Goal: Navigation & Orientation: Understand site structure

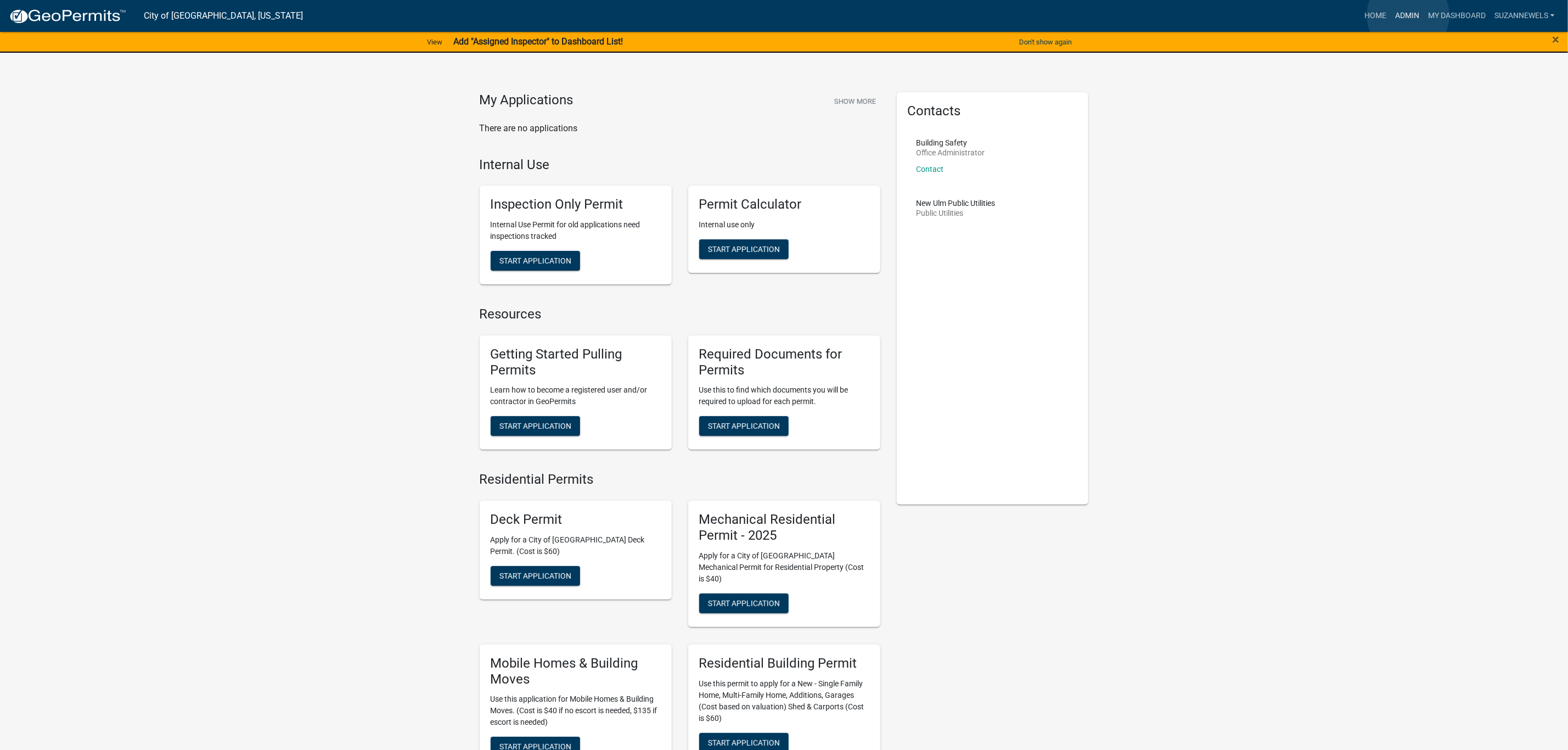
click at [1409, 15] on link "Admin" at bounding box center [1407, 16] width 33 height 21
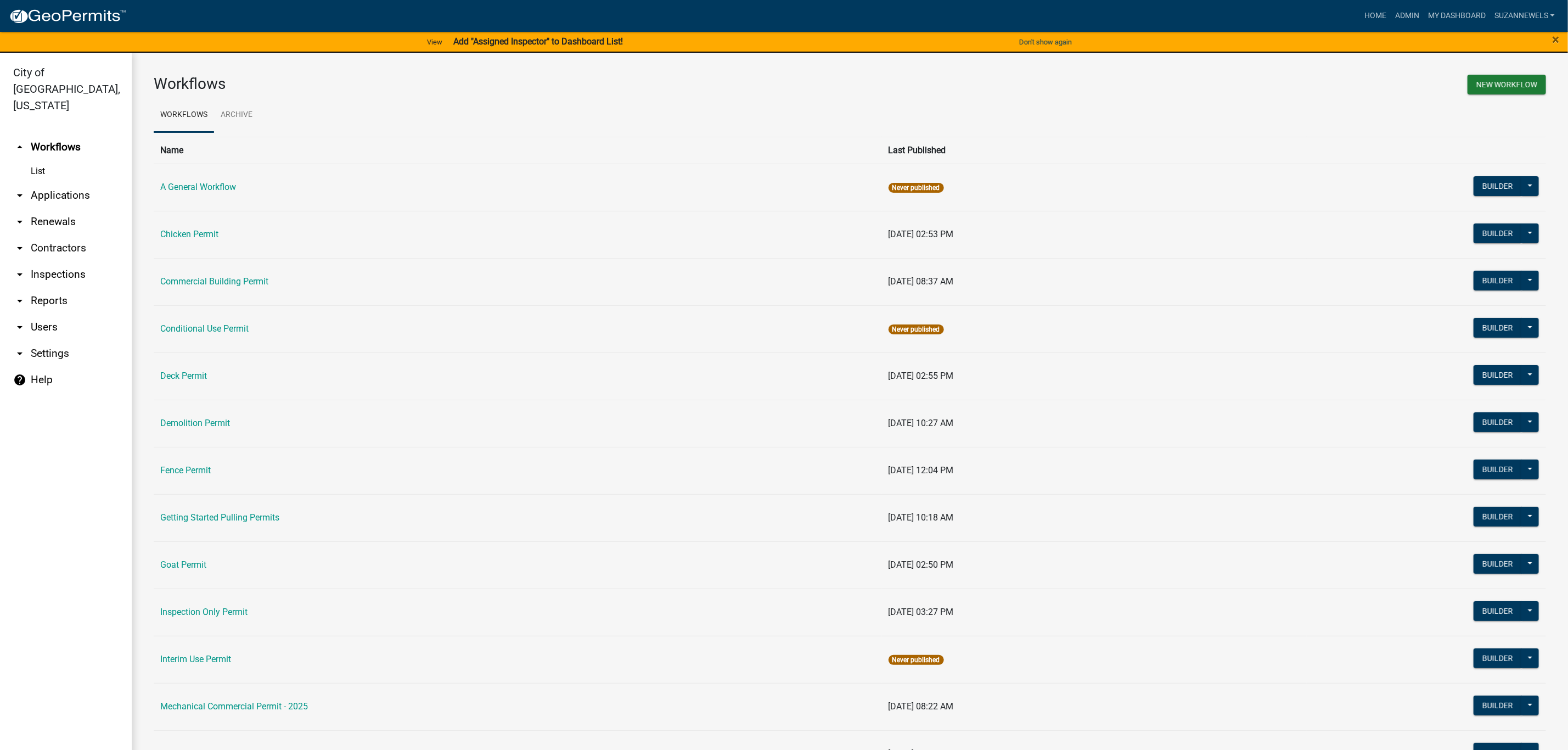
click at [49, 182] on link "arrow_drop_down Applications" at bounding box center [66, 195] width 131 height 26
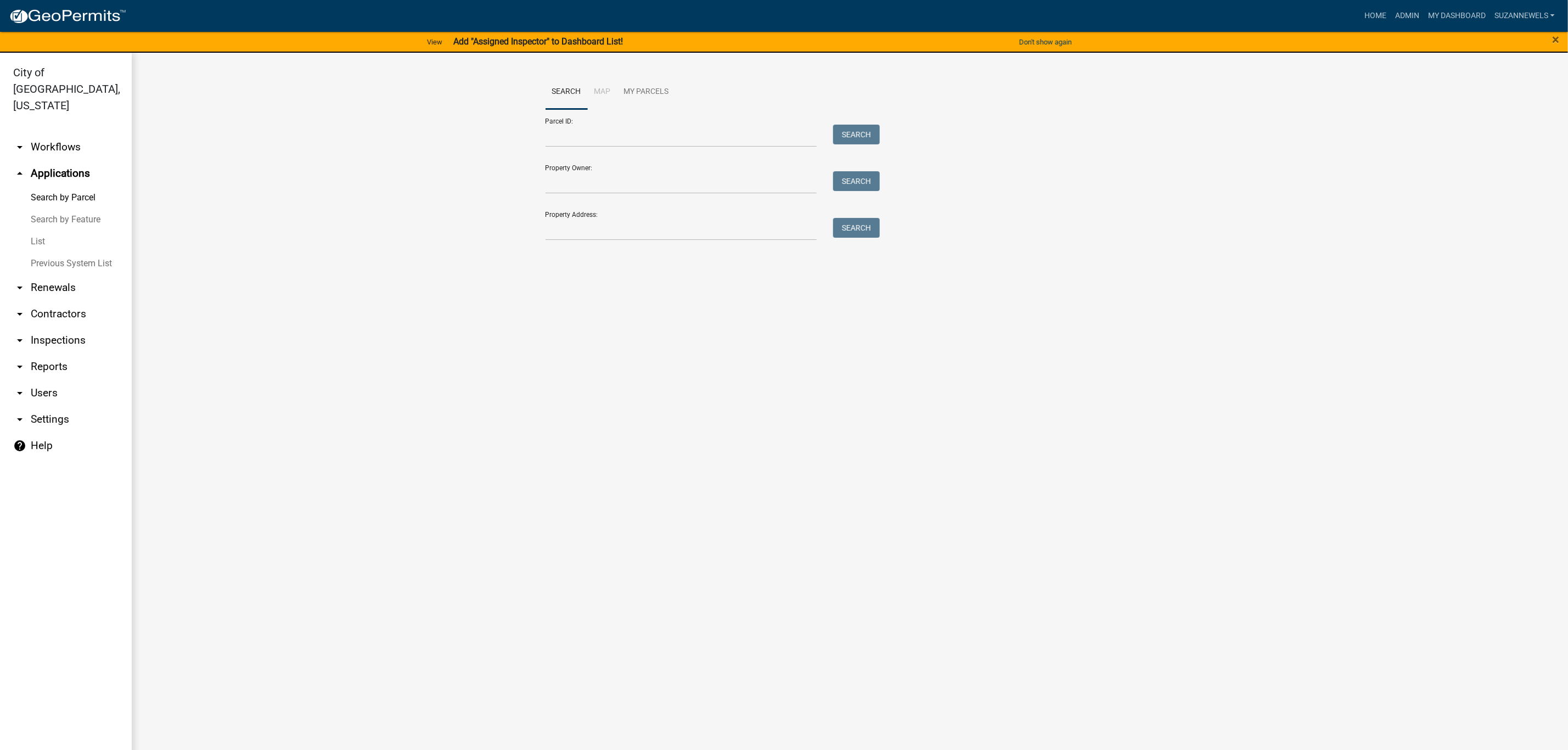
click at [38, 231] on link "List" at bounding box center [66, 242] width 131 height 22
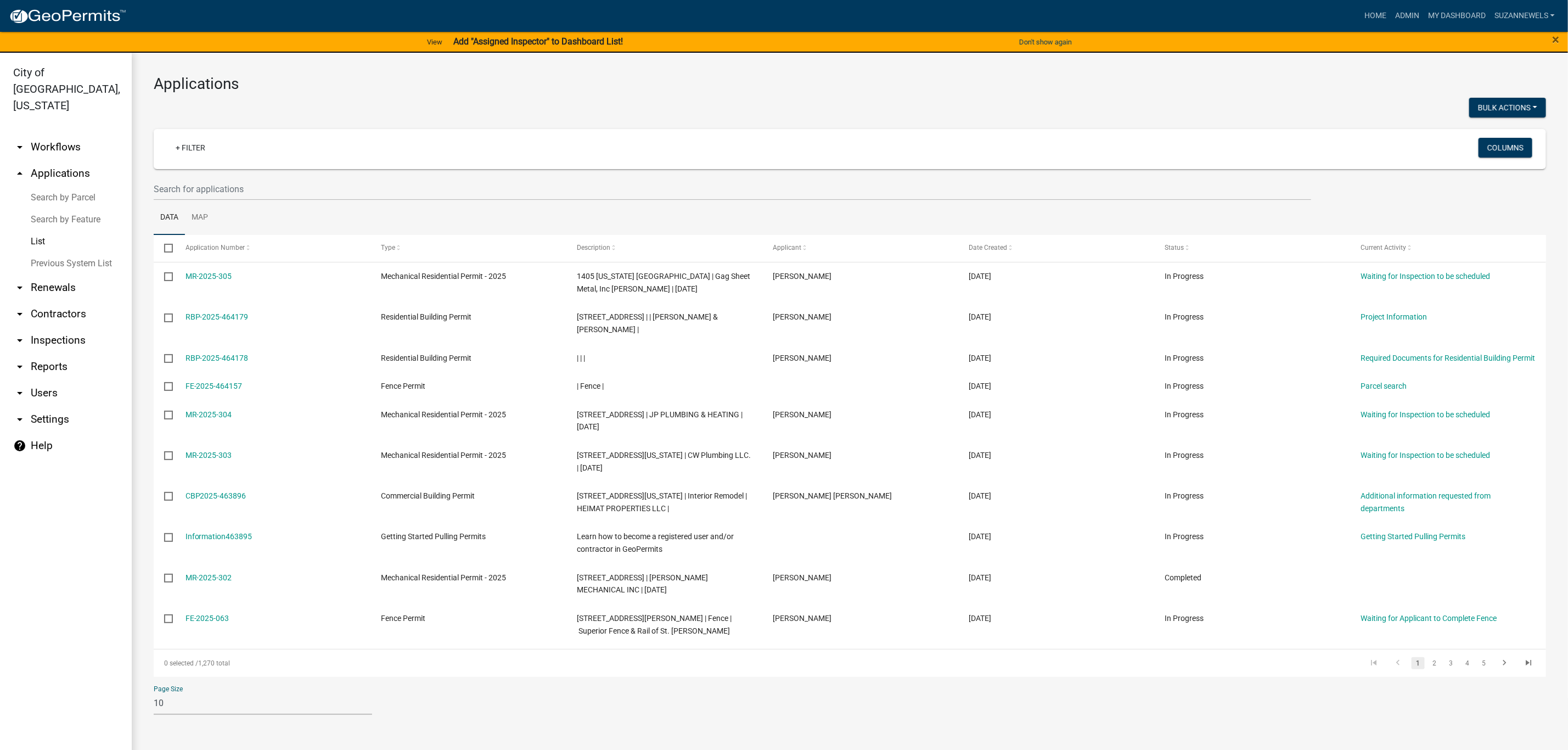
click at [236, 696] on select "10 25 50 100" at bounding box center [262, 703] width 219 height 23
select select "2: 50"
click at [153, 692] on select "10 25 50 100" at bounding box center [262, 703] width 219 height 23
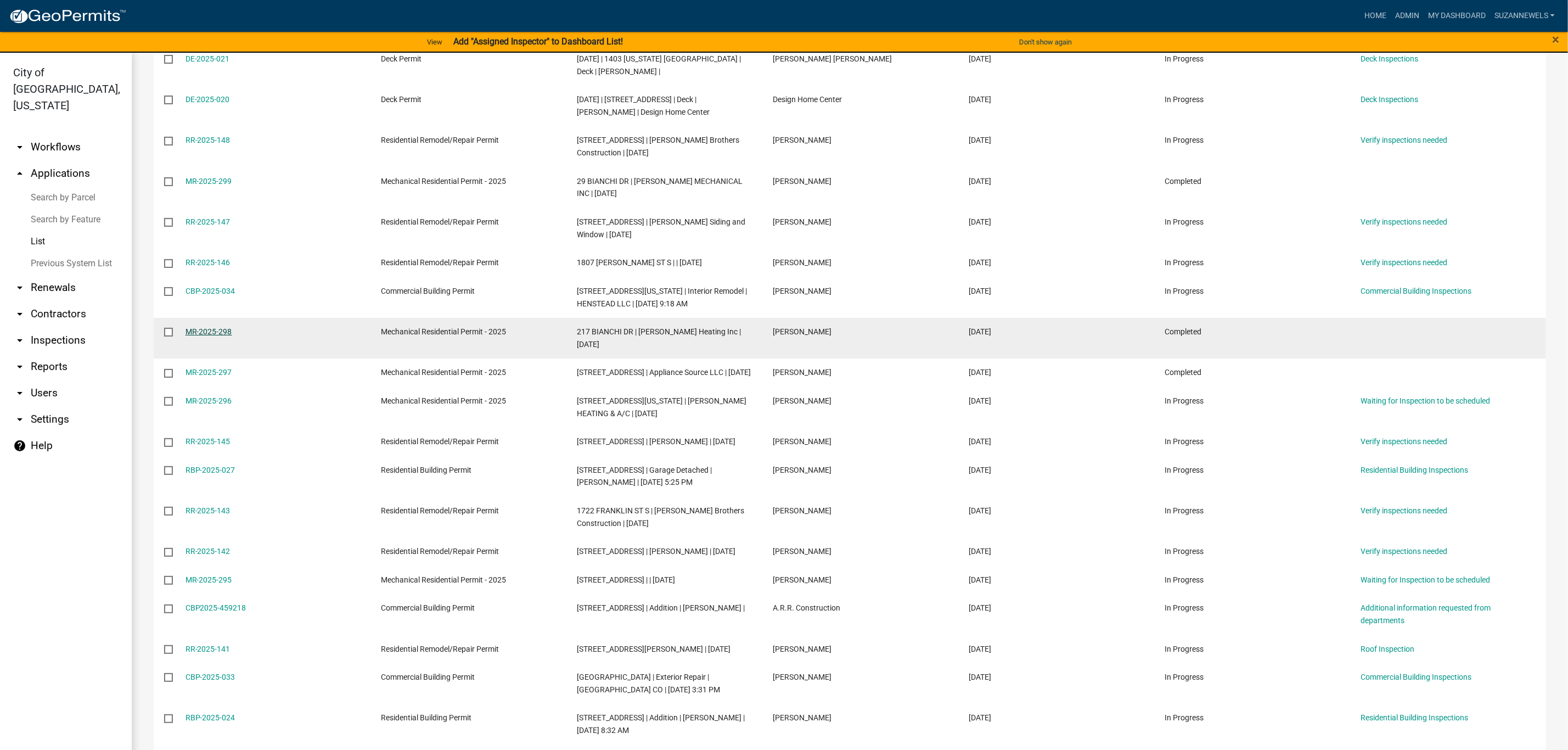
scroll to position [1235, 0]
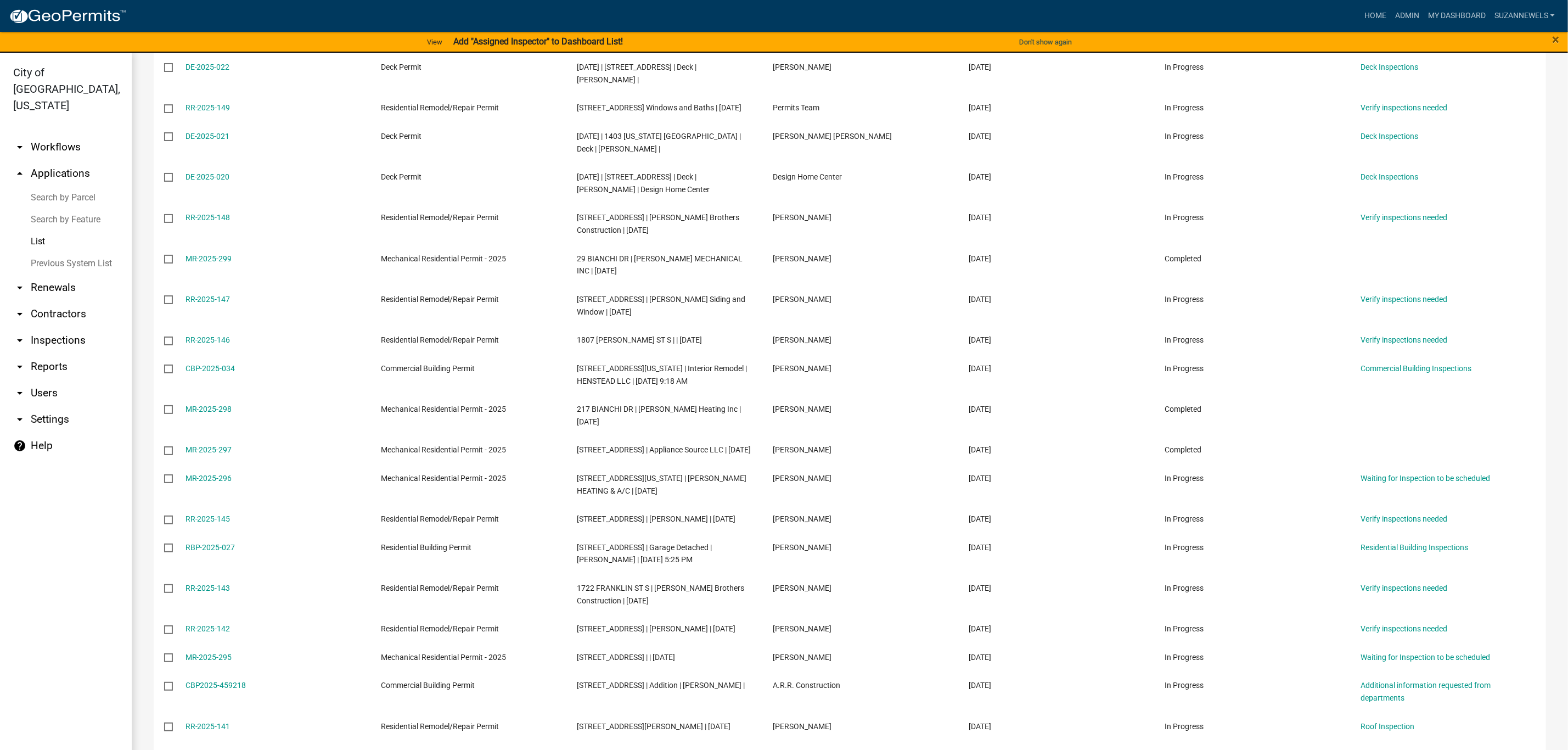
click at [46, 135] on link "arrow_drop_down Workflows" at bounding box center [66, 147] width 131 height 26
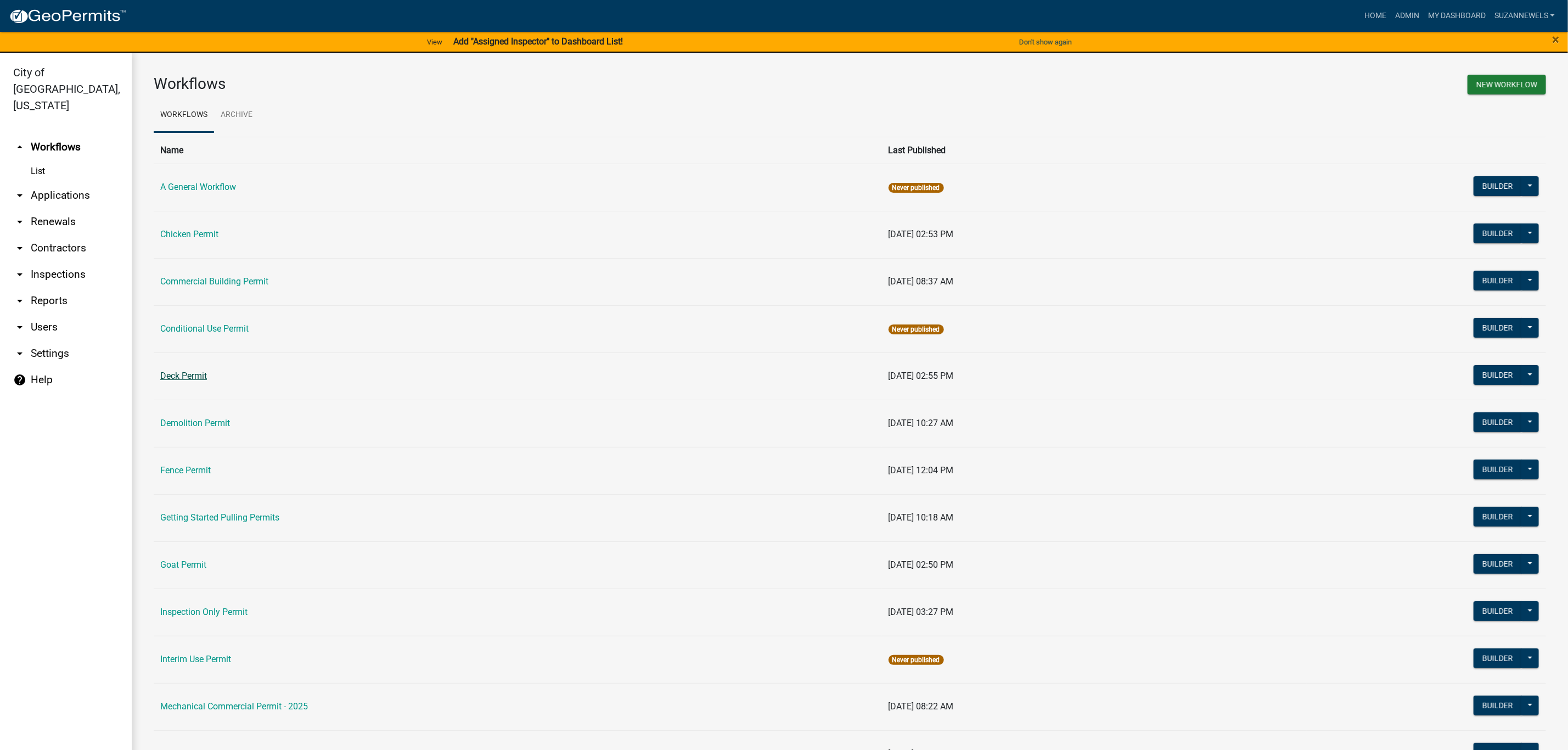
click at [195, 376] on link "Deck Permit" at bounding box center [183, 376] width 47 height 10
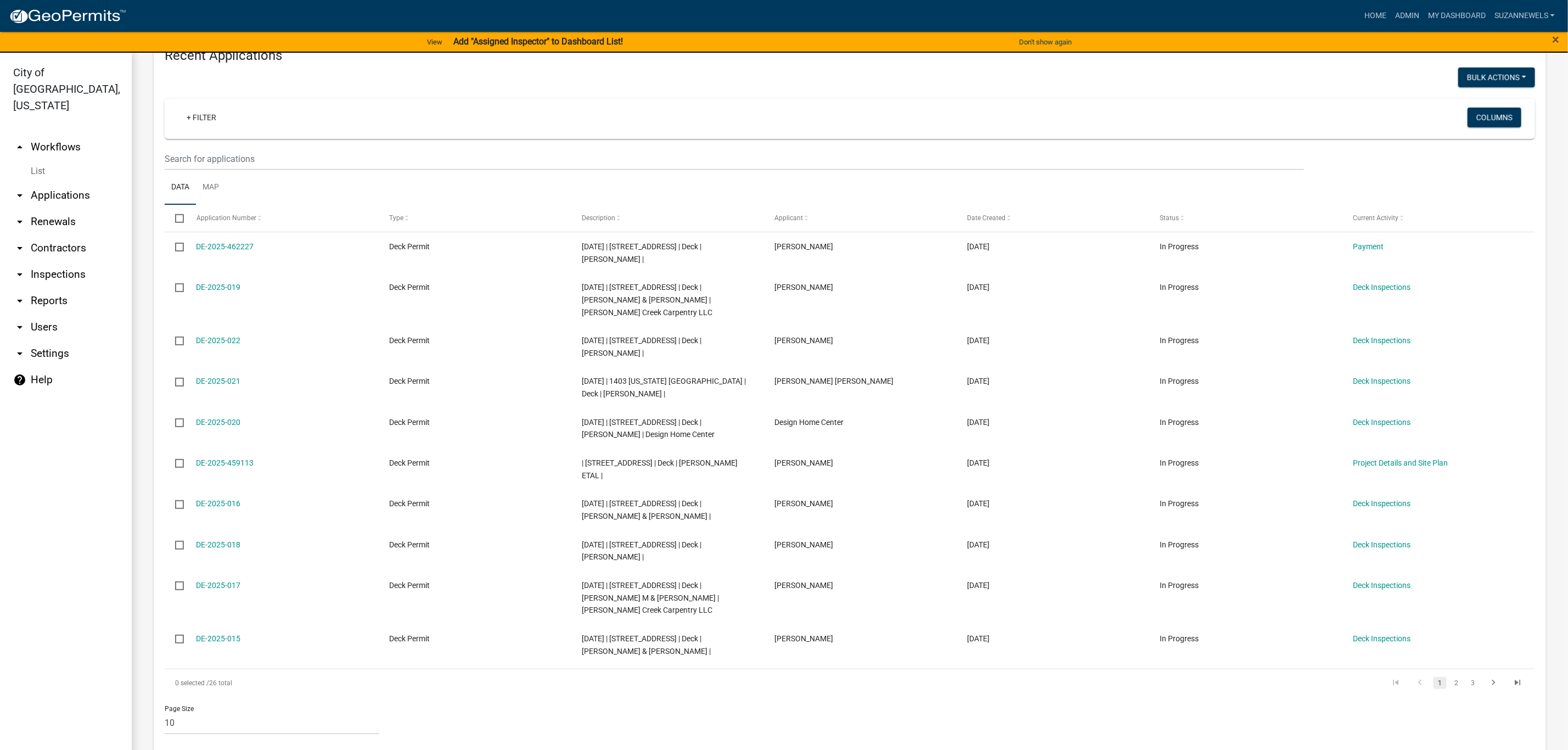
scroll to position [13, 0]
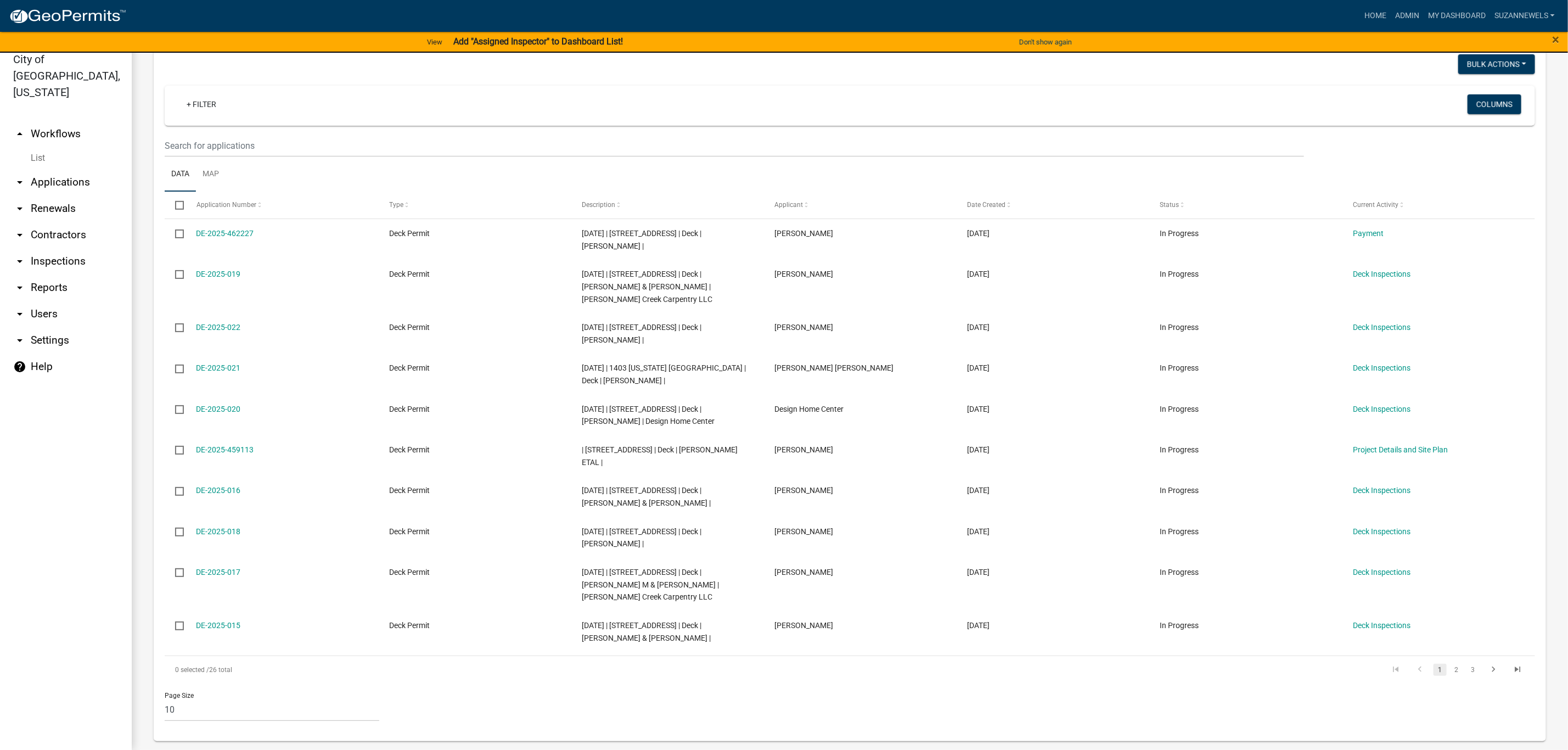
click at [58, 121] on link "arrow_drop_up Workflows" at bounding box center [66, 133] width 131 height 26
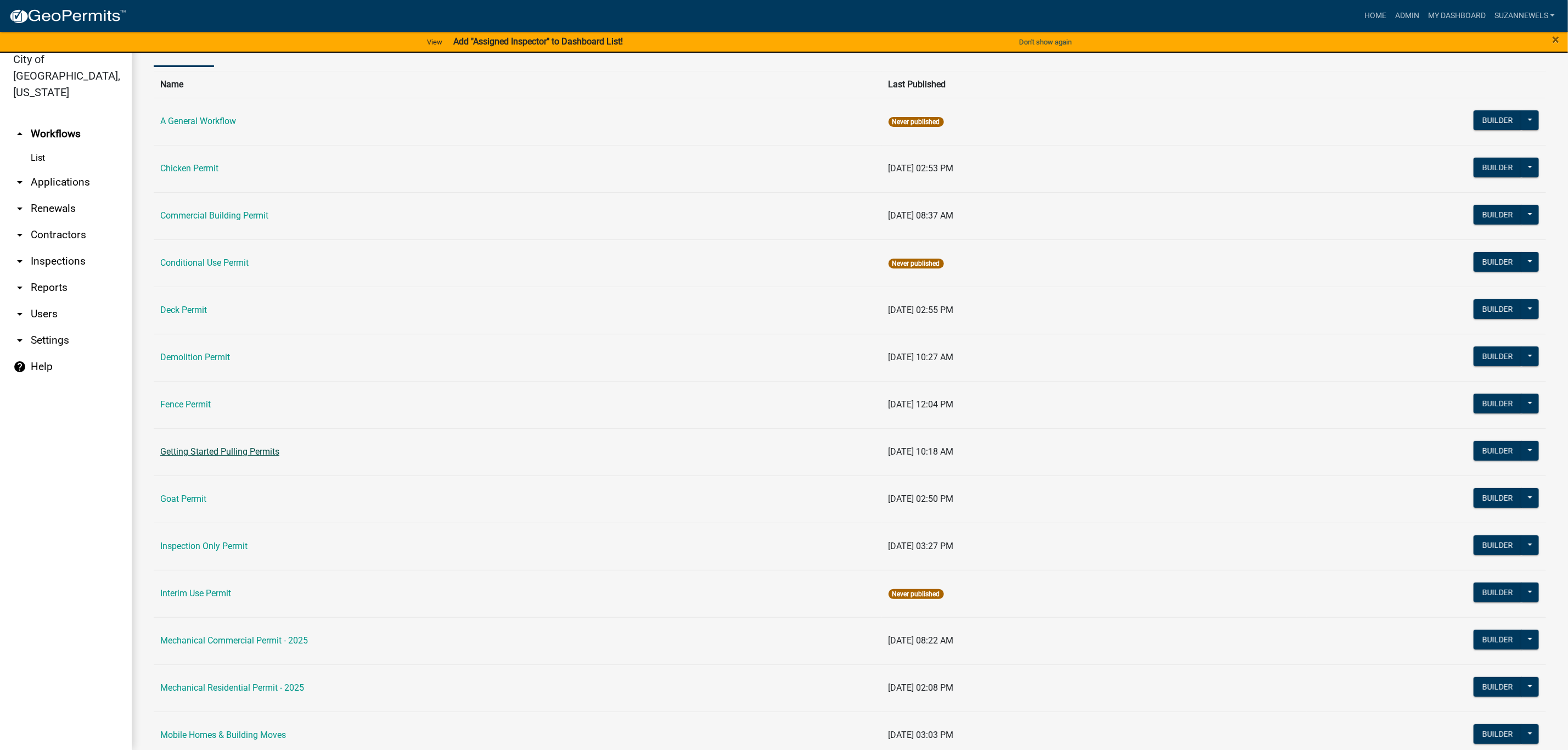
scroll to position [82, 0]
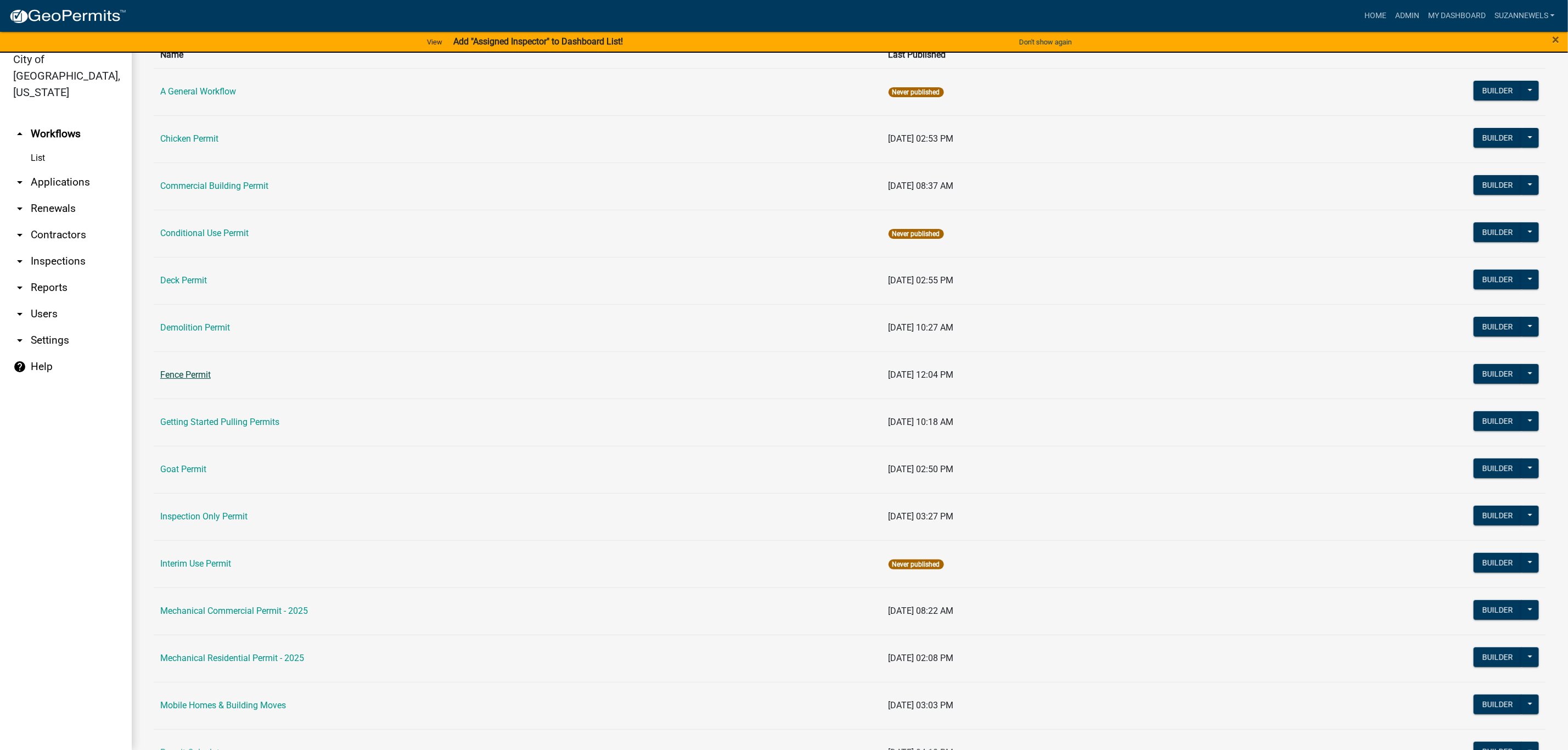
click at [189, 377] on link "Fence Permit" at bounding box center [185, 374] width 51 height 10
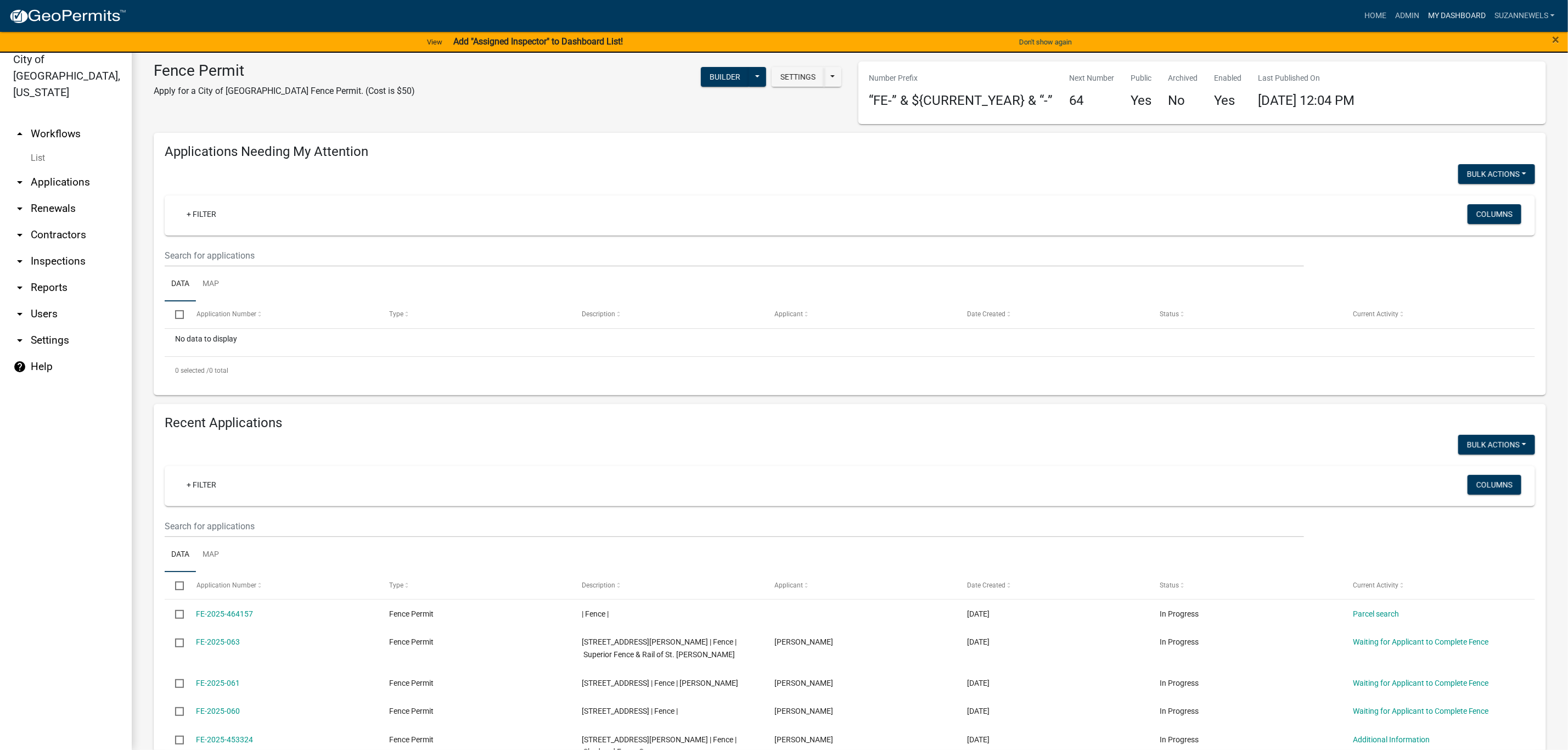
click at [1462, 17] on link "My Dashboard" at bounding box center [1457, 16] width 66 height 21
